Goal: Information Seeking & Learning: Check status

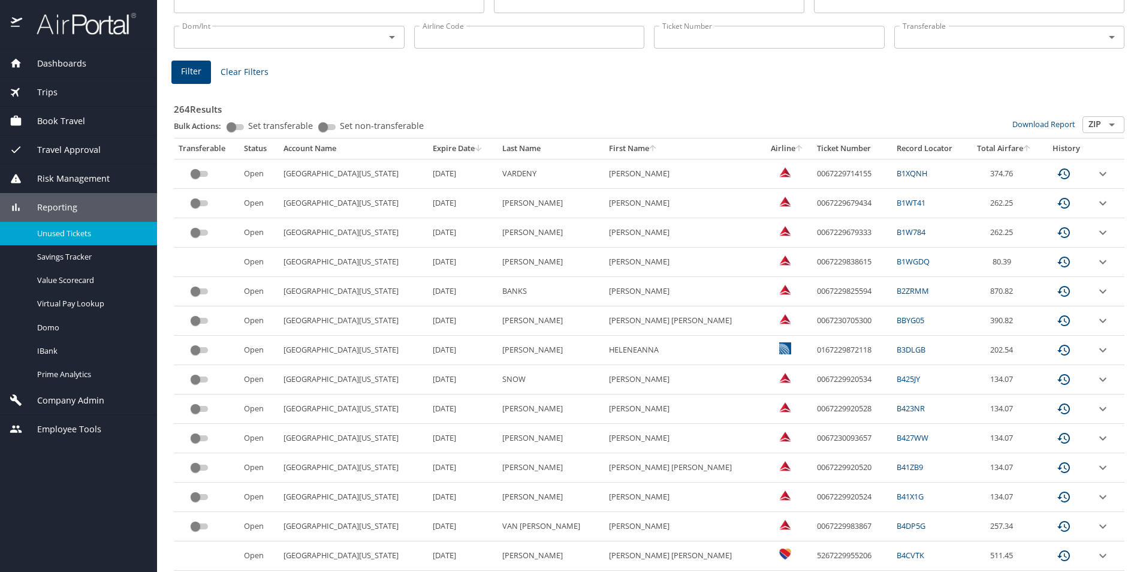
scroll to position [117, 0]
click at [812, 176] on td "0067229714155" at bounding box center [852, 174] width 80 height 29
copy td "0067229714155"
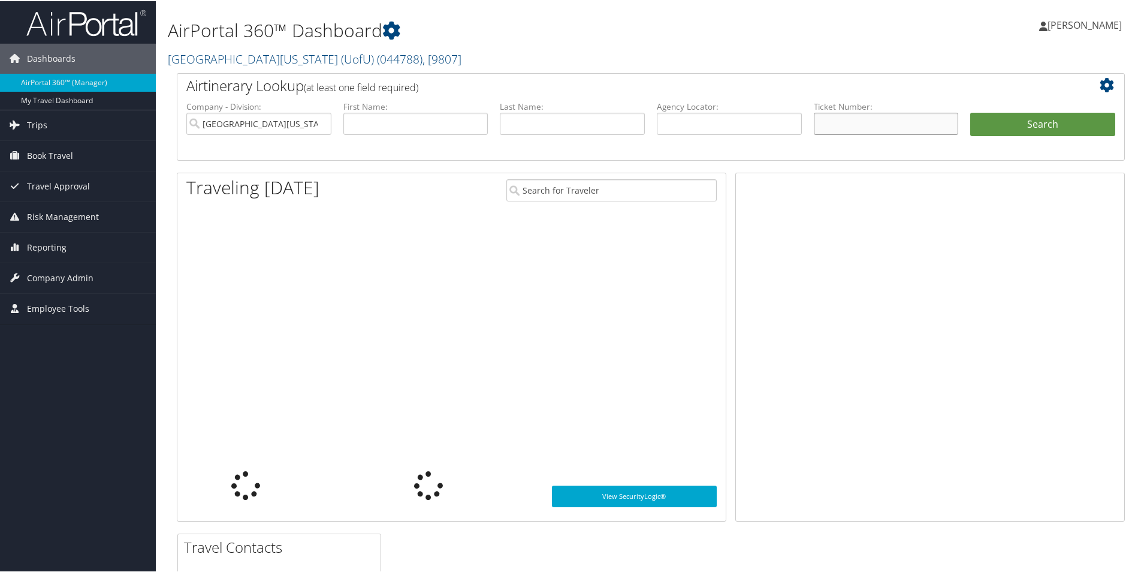
click at [875, 125] on input "text" at bounding box center [886, 123] width 145 height 22
paste input "0167310451262"
type input "0167310451262"
click at [971, 112] on button "Search" at bounding box center [1043, 124] width 145 height 24
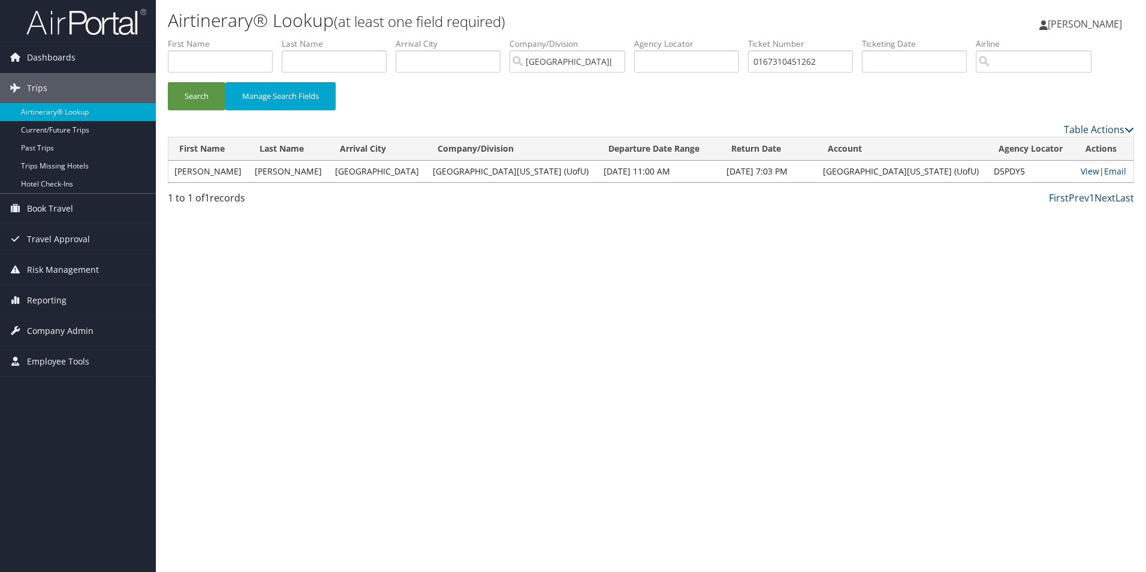
click at [1081, 170] on link "View" at bounding box center [1090, 170] width 19 height 11
drag, startPoint x: 842, startPoint y: 56, endPoint x: 700, endPoint y: 44, distance: 142.6
click at [700, 38] on ul "First Name Last Name Departure City Arrival City Company/Division University Of…" at bounding box center [651, 38] width 966 height 0
paste input "277310436801"
click at [206, 87] on button "Search" at bounding box center [197, 96] width 58 height 28
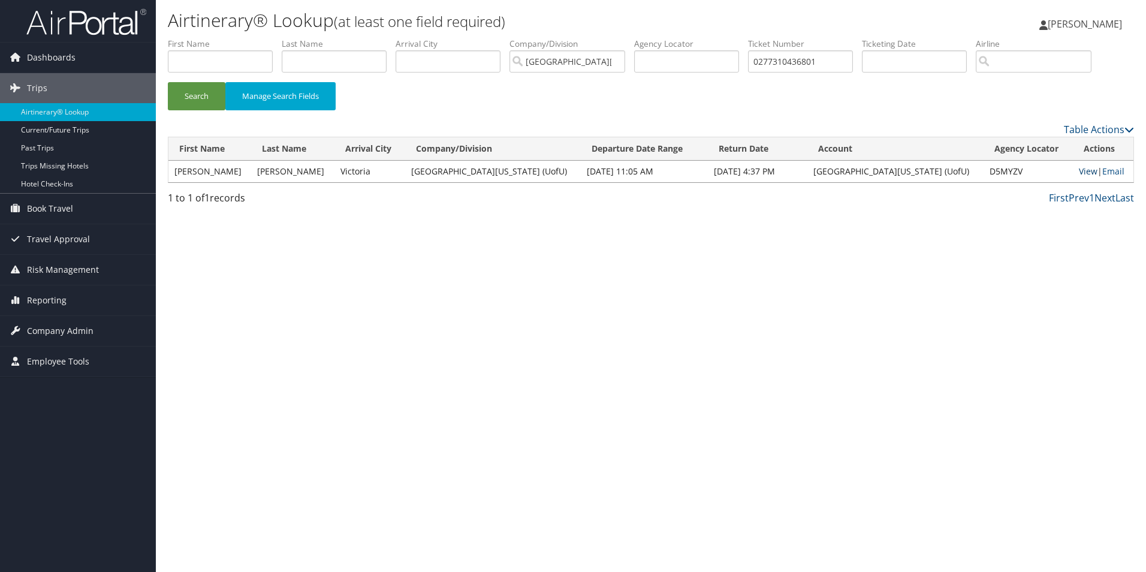
click at [1079, 173] on link "View" at bounding box center [1088, 170] width 19 height 11
drag, startPoint x: 850, startPoint y: 61, endPoint x: 656, endPoint y: 45, distance: 194.9
click at [656, 38] on ul "First Name Last Name Departure City Arrival City Company/Division University Of…" at bounding box center [651, 38] width 966 height 0
paste input "147310451253"
type input "0147310451253"
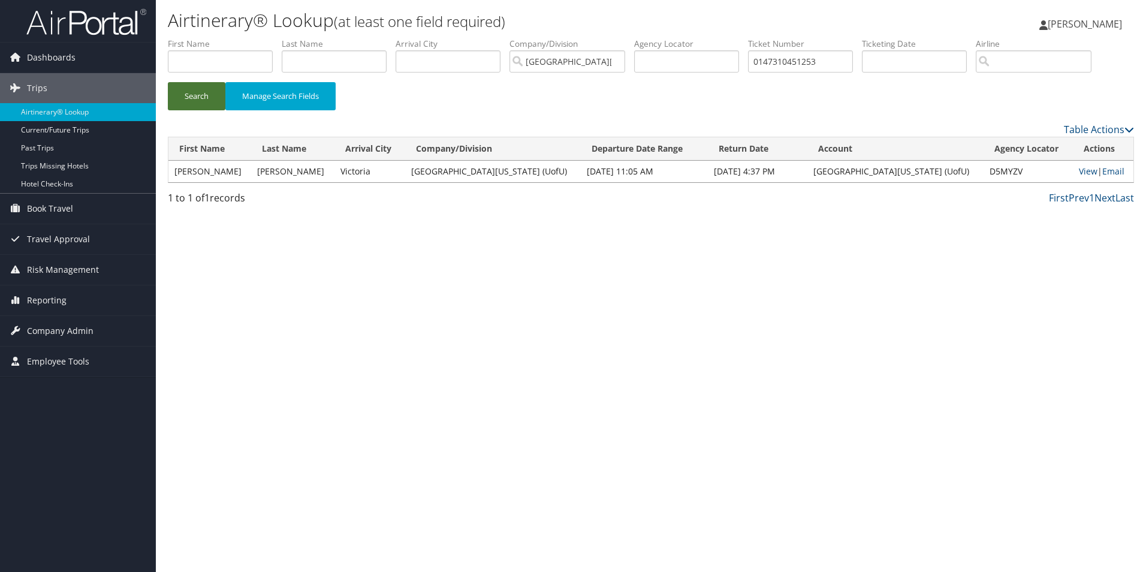
click at [204, 94] on button "Search" at bounding box center [197, 96] width 58 height 28
click at [1081, 170] on link "View" at bounding box center [1090, 170] width 19 height 11
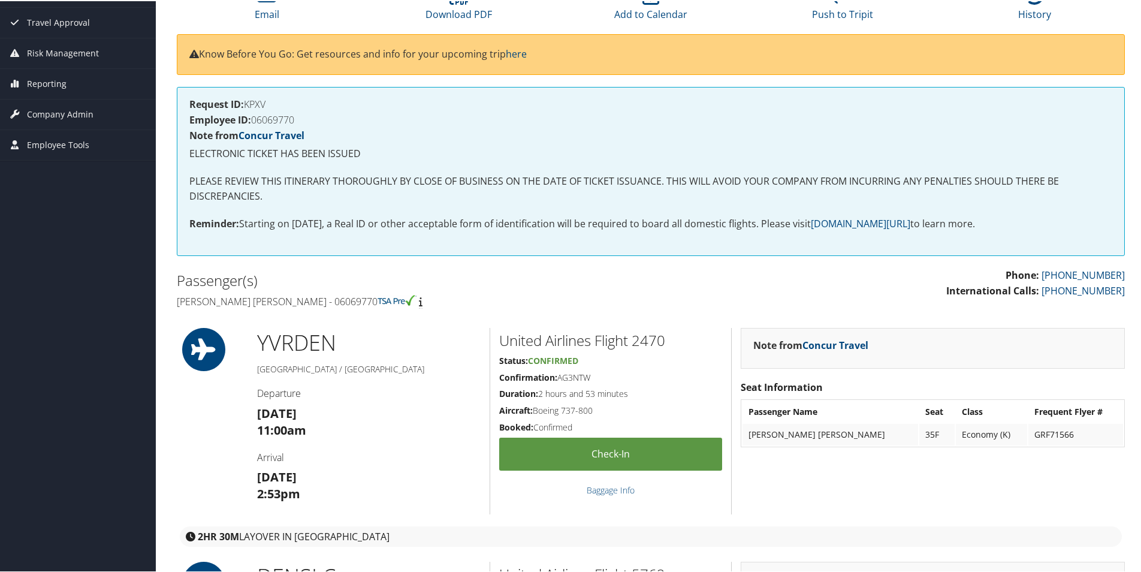
scroll to position [106, 0]
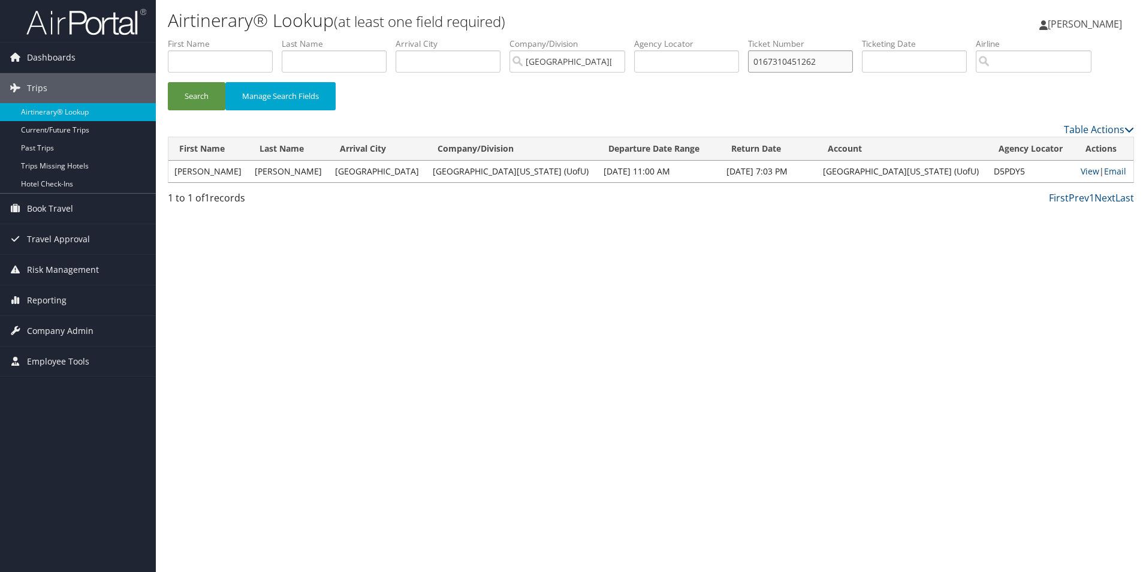
drag, startPoint x: 842, startPoint y: 61, endPoint x: 740, endPoint y: 59, distance: 101.3
click at [740, 38] on ul "First Name Last Name Departure City Arrival City Company/Division [GEOGRAPHIC_D…" at bounding box center [651, 38] width 966 height 0
paste input "067229714155"
drag, startPoint x: 845, startPoint y: 55, endPoint x: 744, endPoint y: 54, distance: 101.3
click at [744, 38] on ul "First Name Last Name Departure City Arrival City Company/Division [GEOGRAPHIC_D…" at bounding box center [651, 38] width 966 height 0
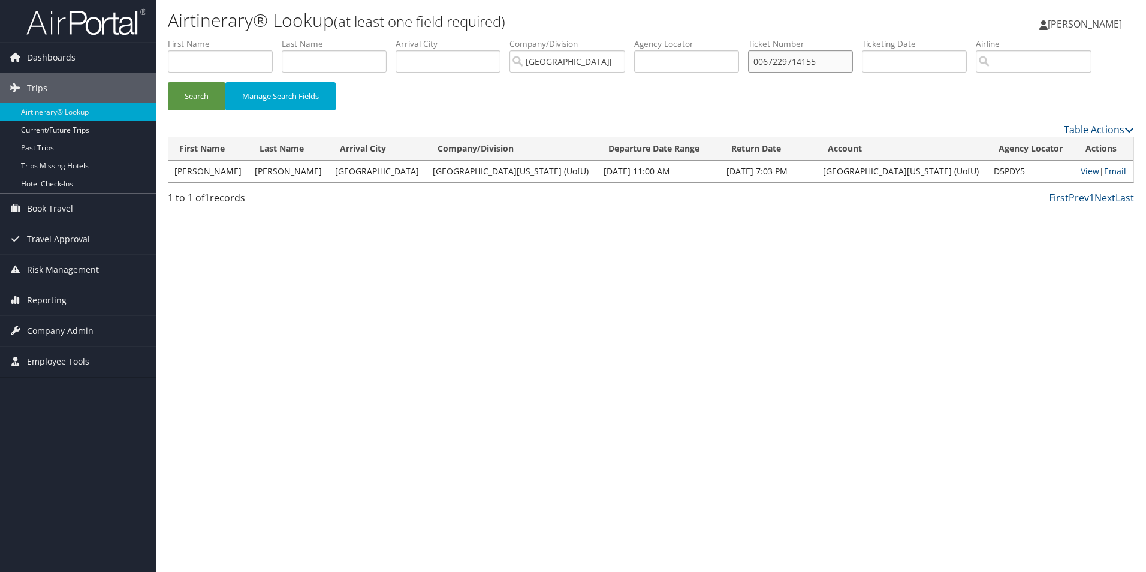
paste input "167310451262"
click at [197, 94] on button "Search" at bounding box center [197, 96] width 58 height 28
drag, startPoint x: 852, startPoint y: 56, endPoint x: 733, endPoint y: 53, distance: 119.3
click at [733, 38] on ul "First Name Last Name Departure City Arrival City Company/Division [GEOGRAPHIC_D…" at bounding box center [651, 38] width 966 height 0
paste input "277310436801"
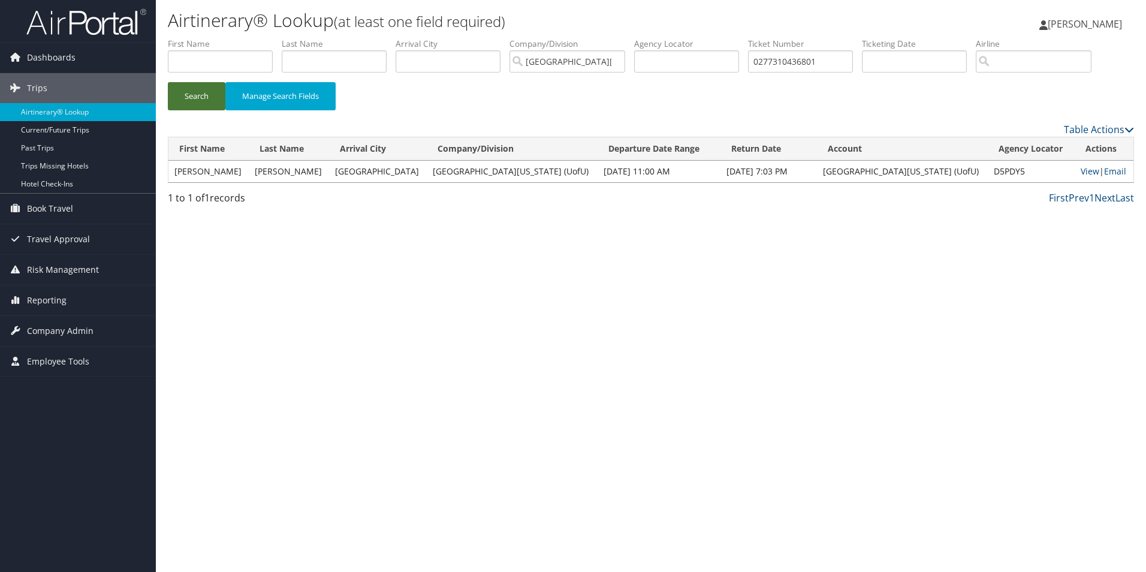
click at [188, 94] on button "Search" at bounding box center [197, 96] width 58 height 28
drag, startPoint x: 836, startPoint y: 61, endPoint x: 701, endPoint y: 47, distance: 135.5
click at [702, 38] on ul "First Name Last Name Departure City Arrival City Company/Division [GEOGRAPHIC_D…" at bounding box center [651, 38] width 966 height 0
paste input "147310451253"
type input "0147310451253"
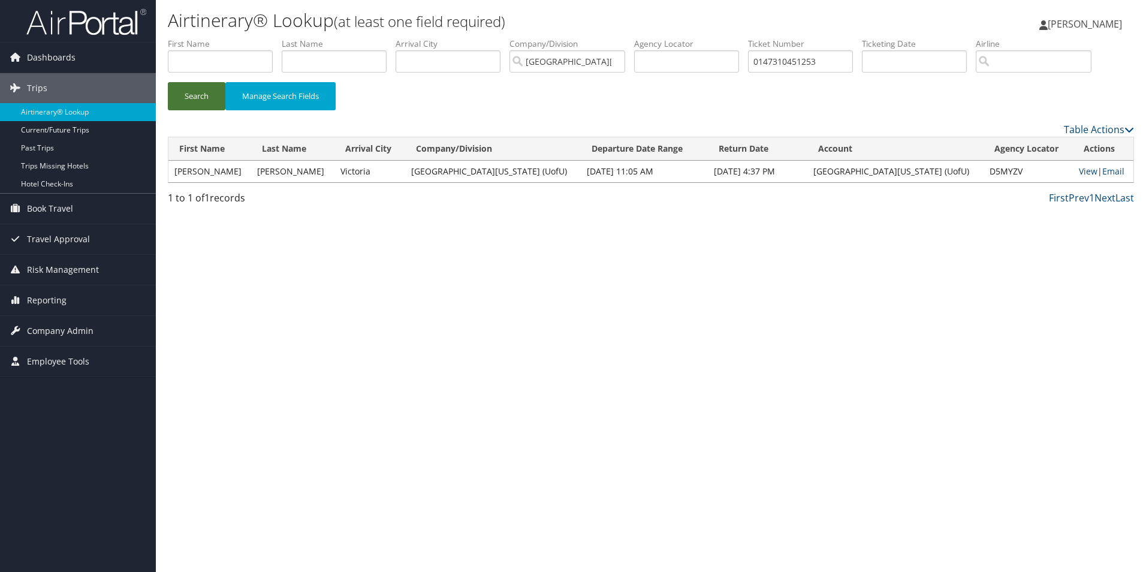
click at [209, 93] on button "Search" at bounding box center [197, 96] width 58 height 28
